Goal: Task Accomplishment & Management: Manage account settings

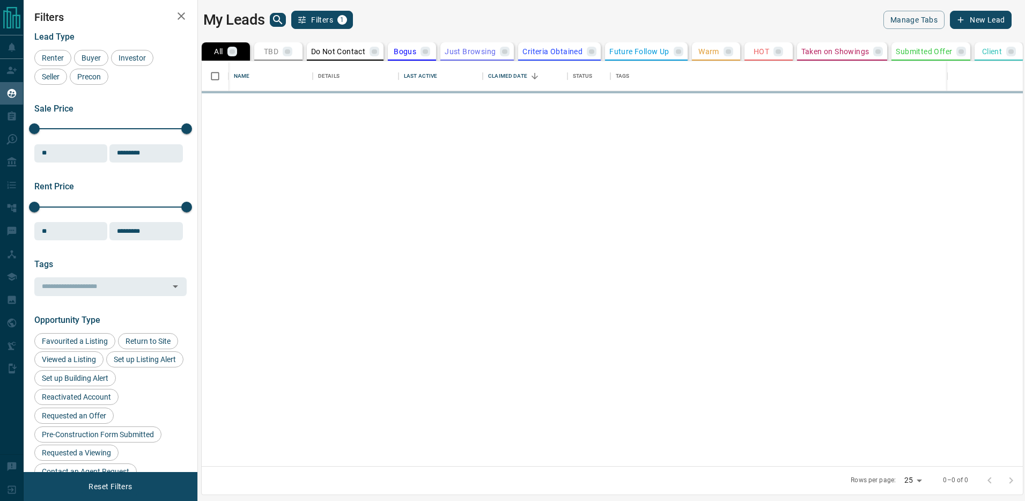
scroll to position [405, 822]
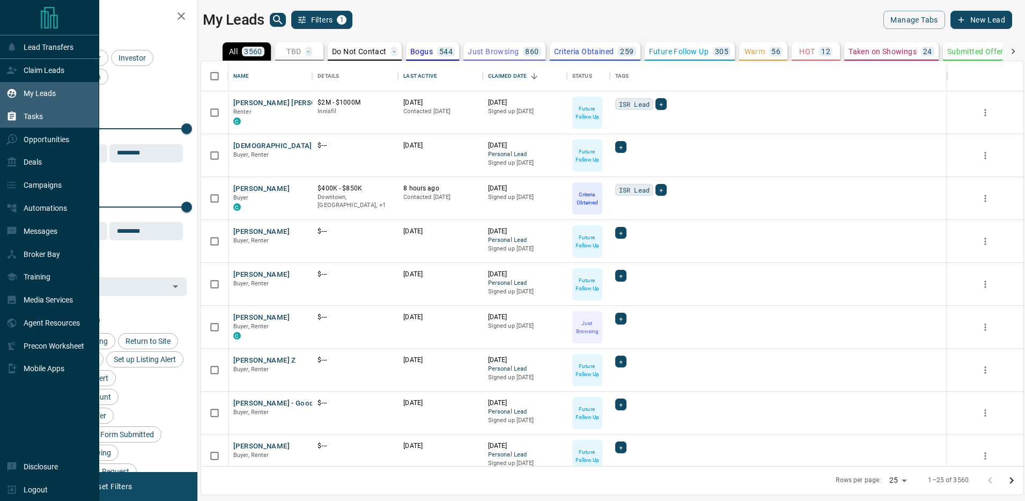
click at [19, 120] on div "Tasks" at bounding box center [24, 116] width 36 height 18
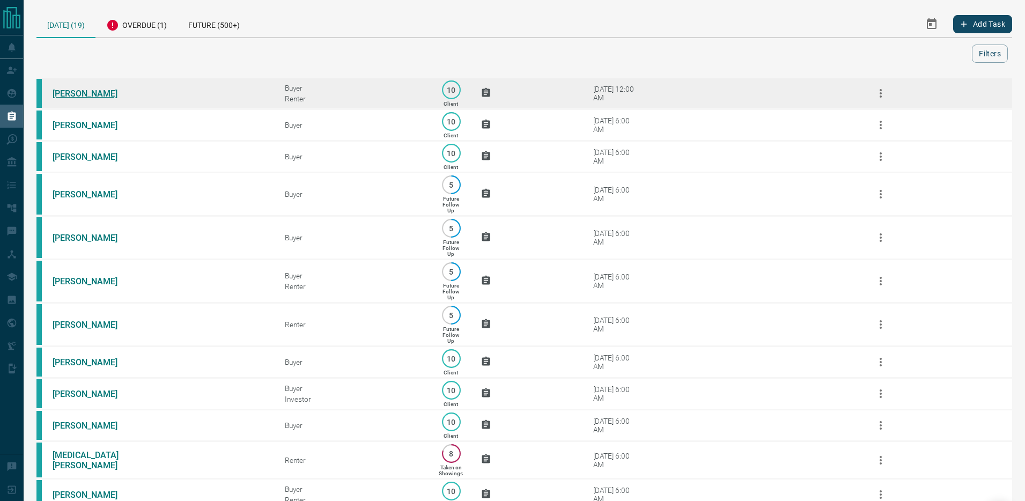
click at [88, 92] on link "[PERSON_NAME]" at bounding box center [93, 93] width 80 height 10
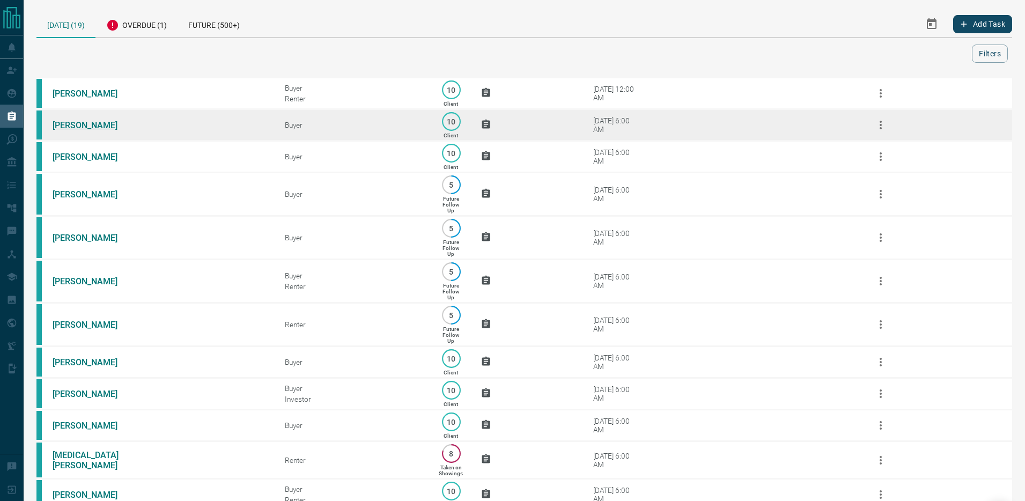
click at [87, 124] on link "[PERSON_NAME]" at bounding box center [93, 125] width 80 height 10
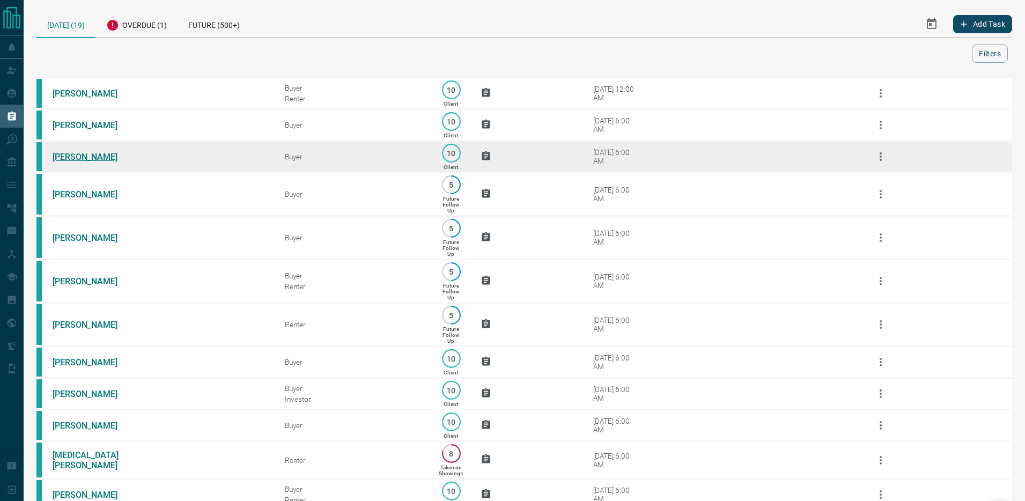
click at [82, 159] on link "[PERSON_NAME]" at bounding box center [93, 157] width 80 height 10
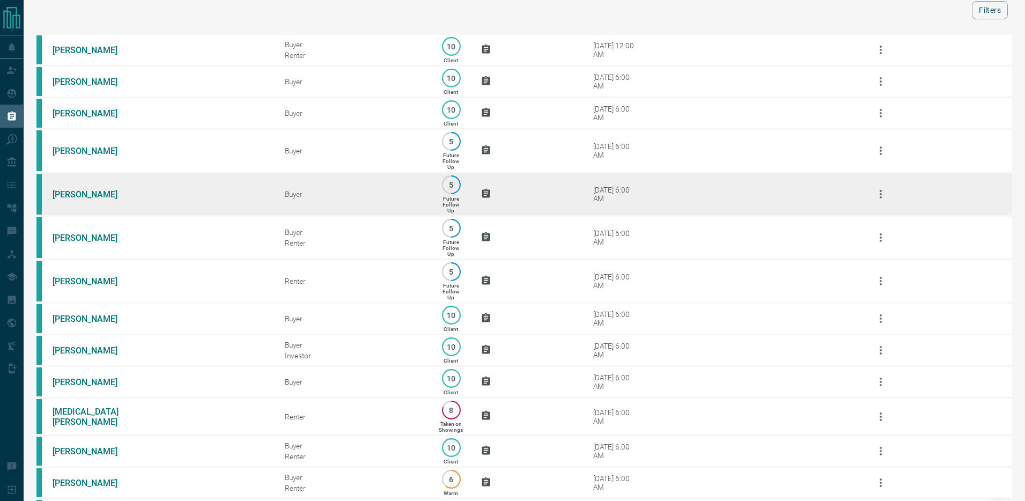
scroll to position [65, 0]
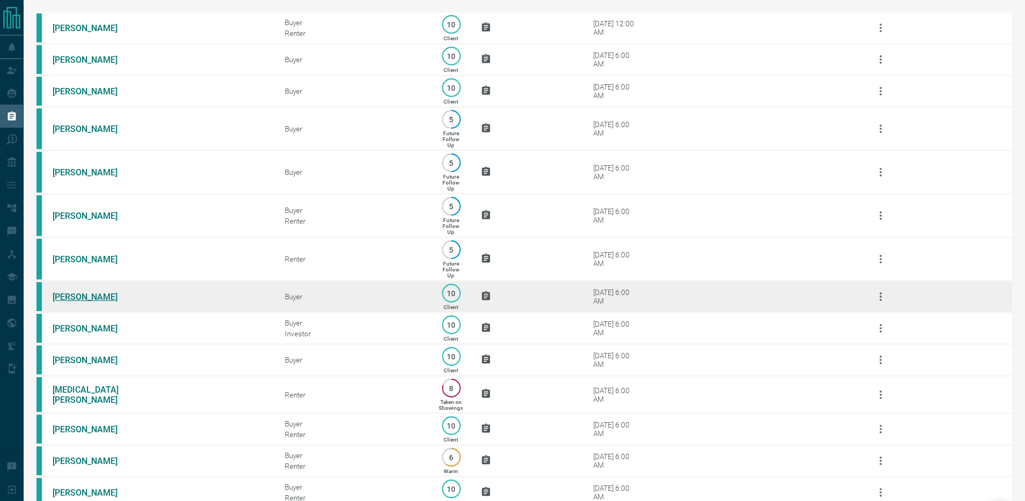
click at [83, 301] on link "[PERSON_NAME]" at bounding box center [93, 297] width 80 height 10
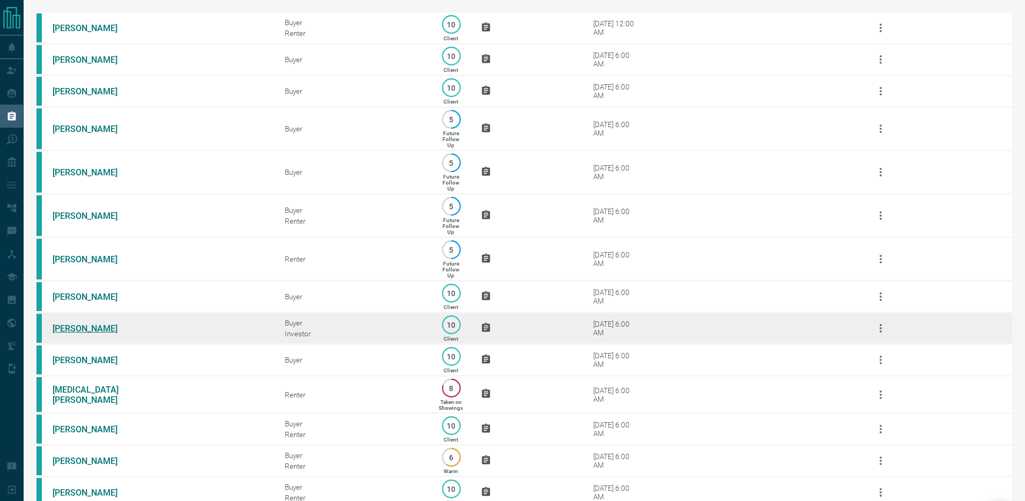
click at [85, 332] on link "[PERSON_NAME]" at bounding box center [93, 328] width 80 height 10
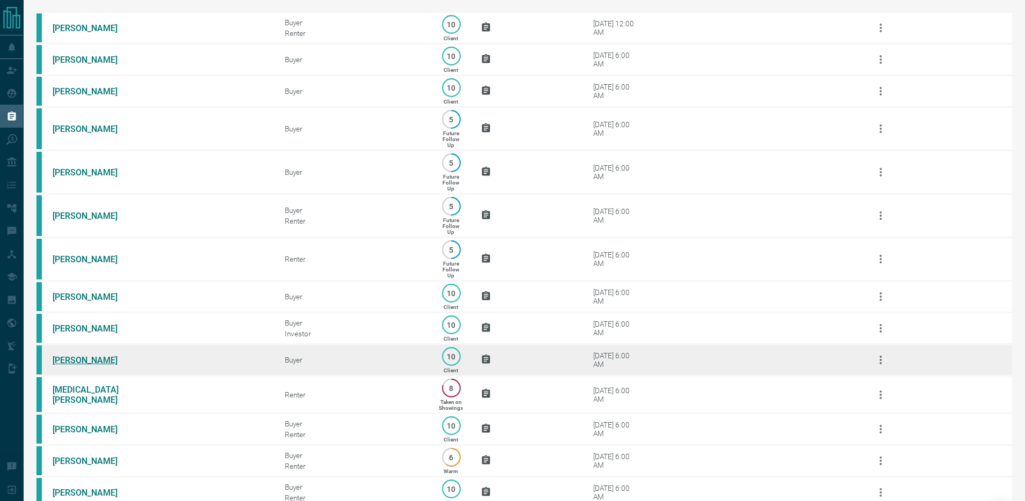
click at [84, 361] on link "[PERSON_NAME]" at bounding box center [93, 360] width 80 height 10
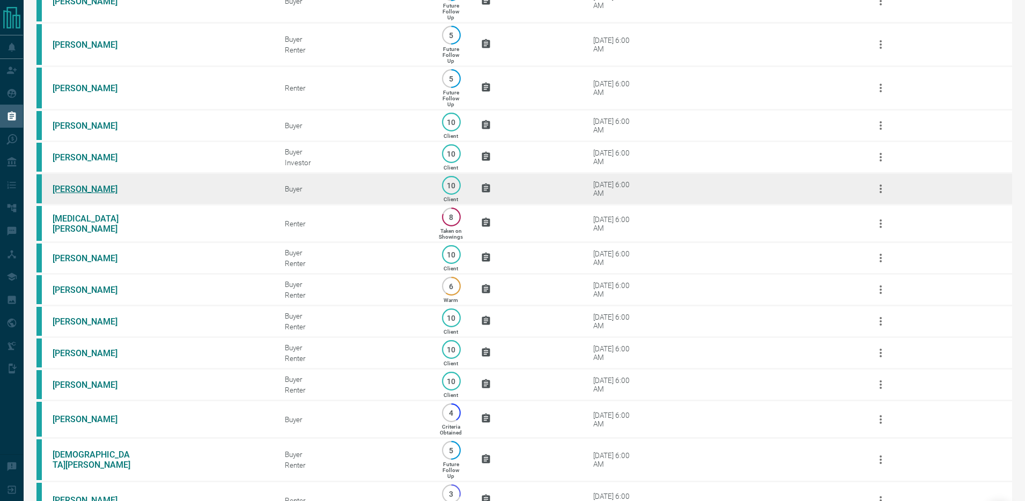
scroll to position [245, 0]
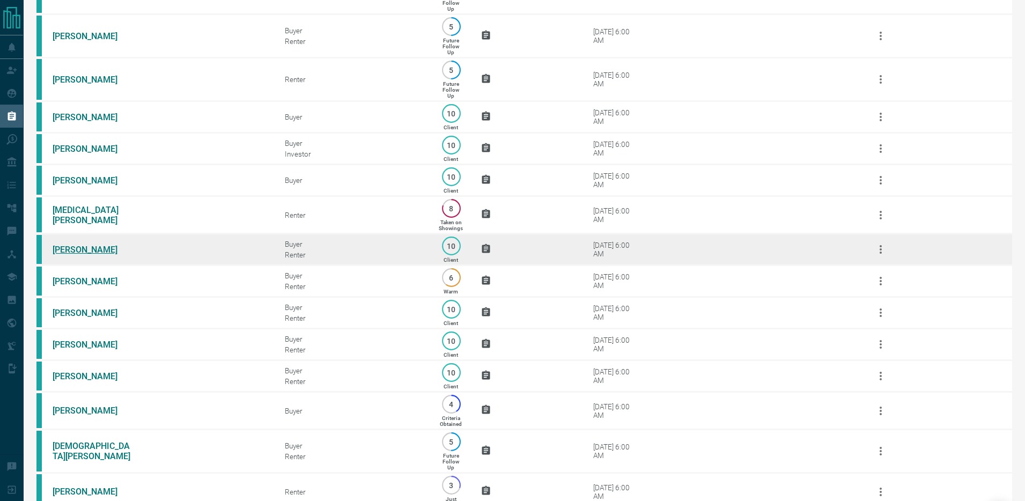
click at [89, 250] on link "[PERSON_NAME]" at bounding box center [93, 249] width 80 height 10
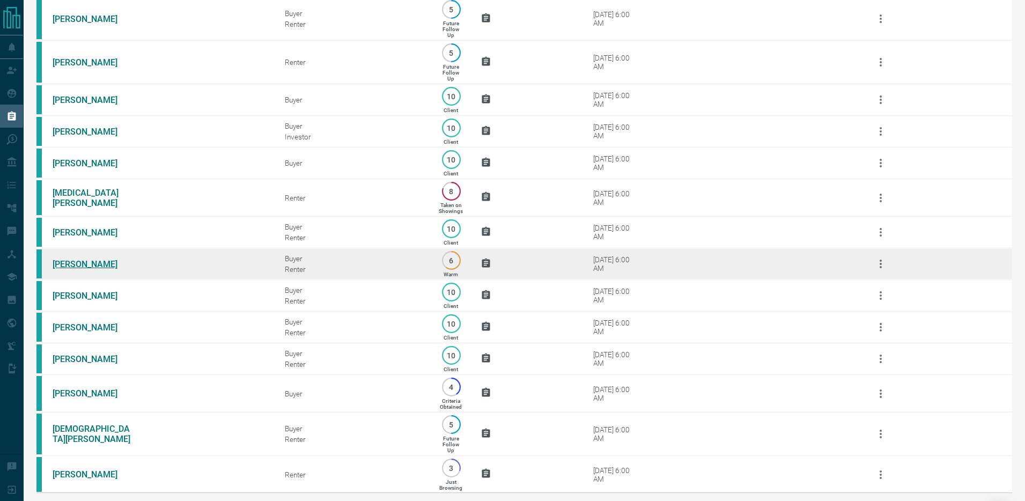
scroll to position [263, 0]
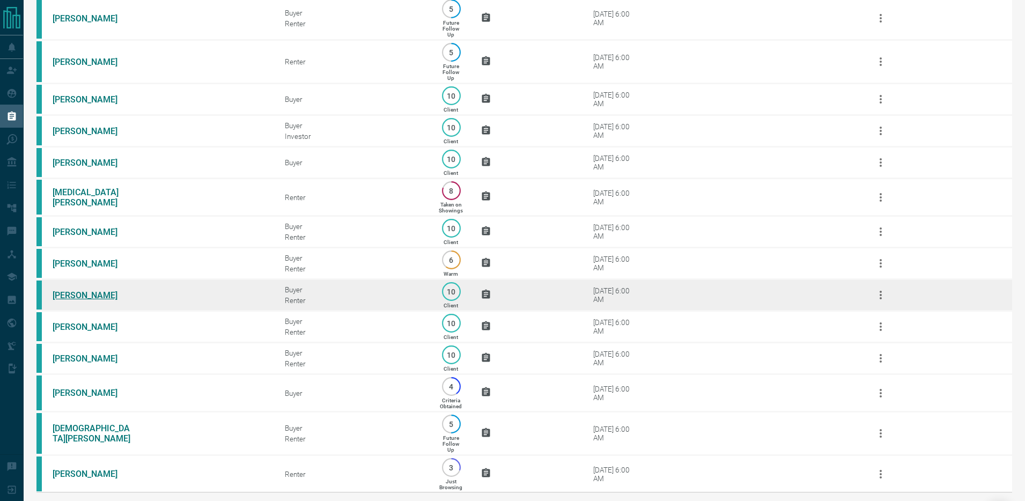
click at [82, 298] on link "[PERSON_NAME]" at bounding box center [93, 295] width 80 height 10
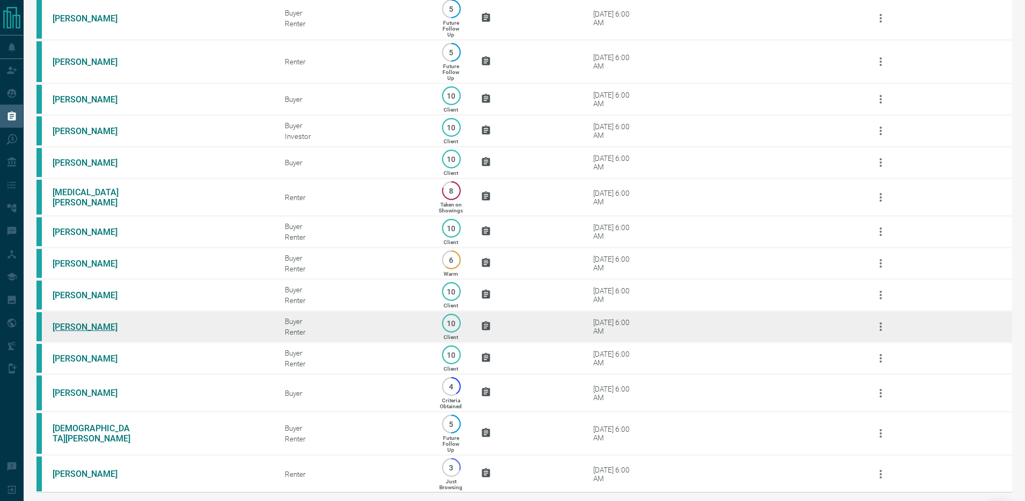
click at [71, 325] on link "[PERSON_NAME]" at bounding box center [93, 327] width 80 height 10
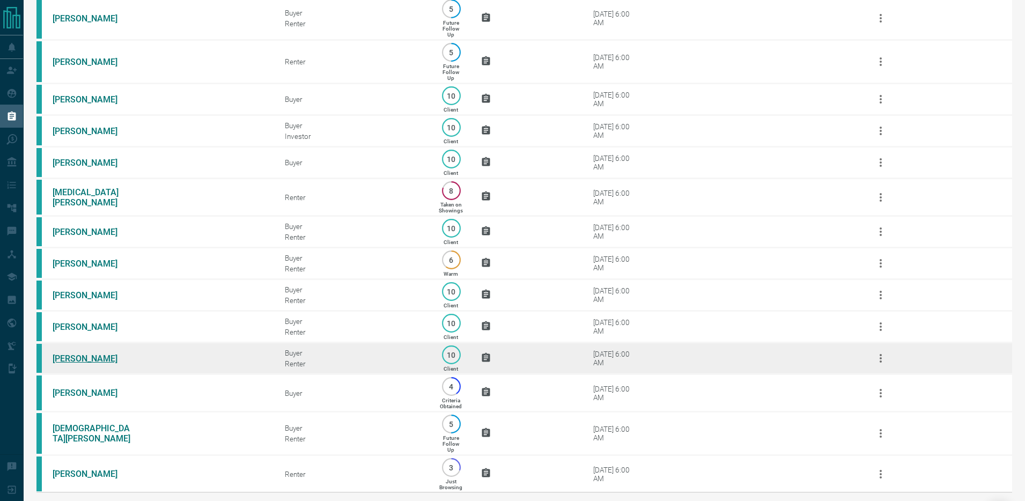
click at [70, 358] on link "[PERSON_NAME]" at bounding box center [93, 358] width 80 height 10
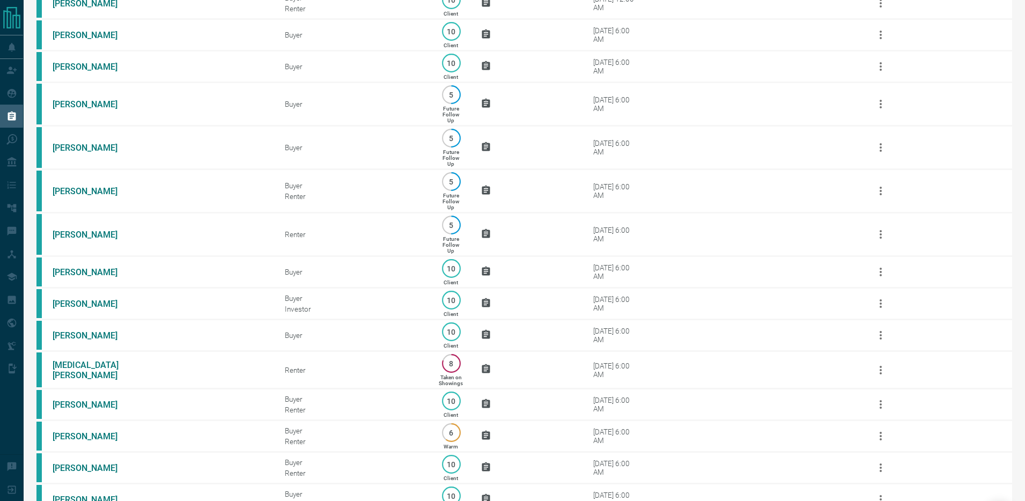
scroll to position [0, 0]
